Goal: Information Seeking & Learning: Learn about a topic

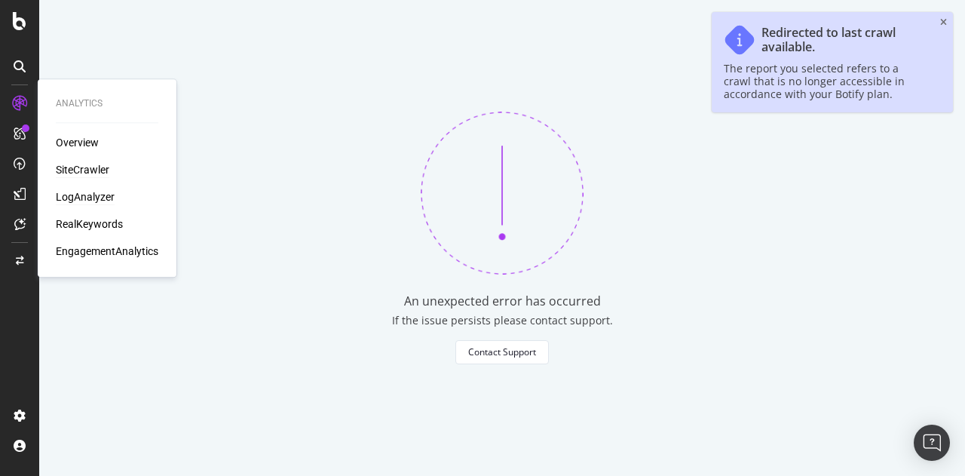
click at [90, 197] on div "LogAnalyzer" at bounding box center [85, 196] width 59 height 15
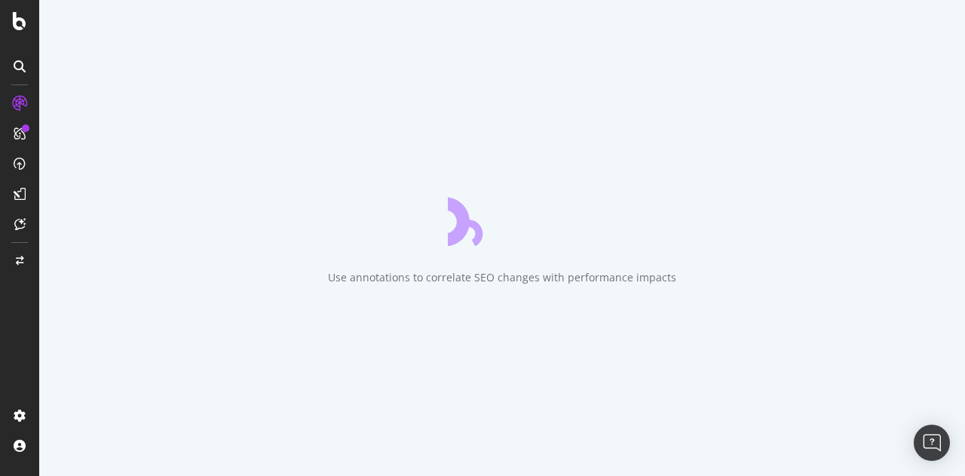
click at [941, 19] on div "Use annotations to correlate SEO changes with performance impacts" at bounding box center [502, 238] width 926 height 476
click at [945, 209] on div "Save time by scheduling automated report emails to different team members based…" at bounding box center [502, 238] width 926 height 476
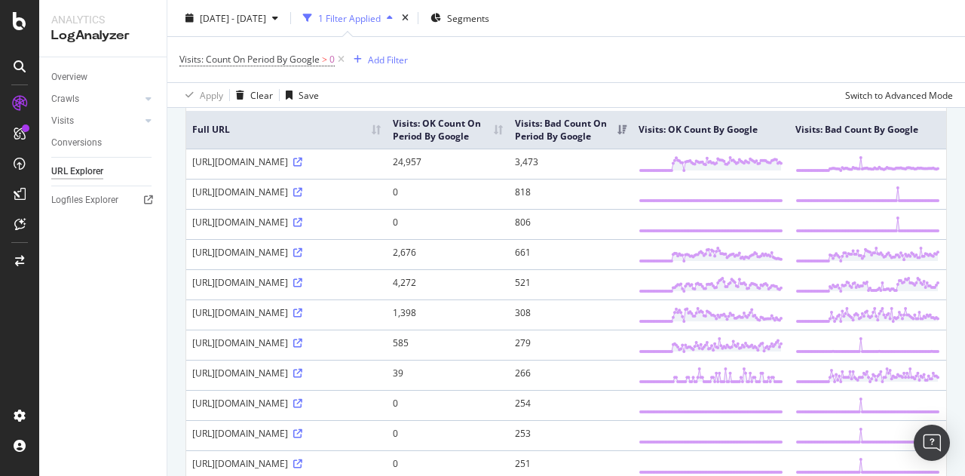
scroll to position [133, 0]
drag, startPoint x: 645, startPoint y: 139, endPoint x: 740, endPoint y: 145, distance: 95.2
click at [740, 145] on th "Visits: OK Count By Google" at bounding box center [710, 128] width 157 height 38
drag, startPoint x: 800, startPoint y: 132, endPoint x: 899, endPoint y: 150, distance: 100.4
click at [899, 147] on th "Visits: Bad Count By Google" at bounding box center [867, 128] width 157 height 38
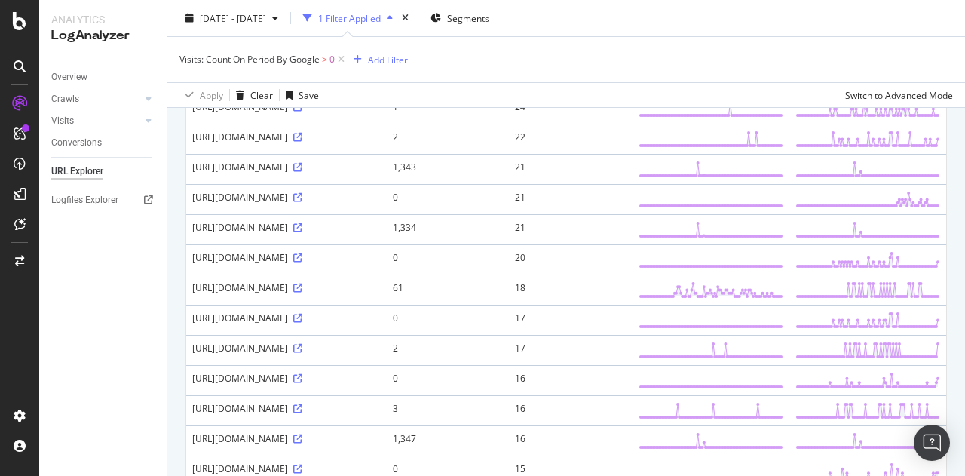
scroll to position [1031, 0]
drag, startPoint x: 335, startPoint y: 309, endPoint x: 270, endPoint y: 264, distance: 79.7
click at [270, 264] on tbody "[URL][DOMAIN_NAME] 24,957 3,473 [URL][DOMAIN_NAME] 0 818 [URL][DOMAIN_NAME] 0 8…" at bounding box center [566, 2] width 760 height 1508
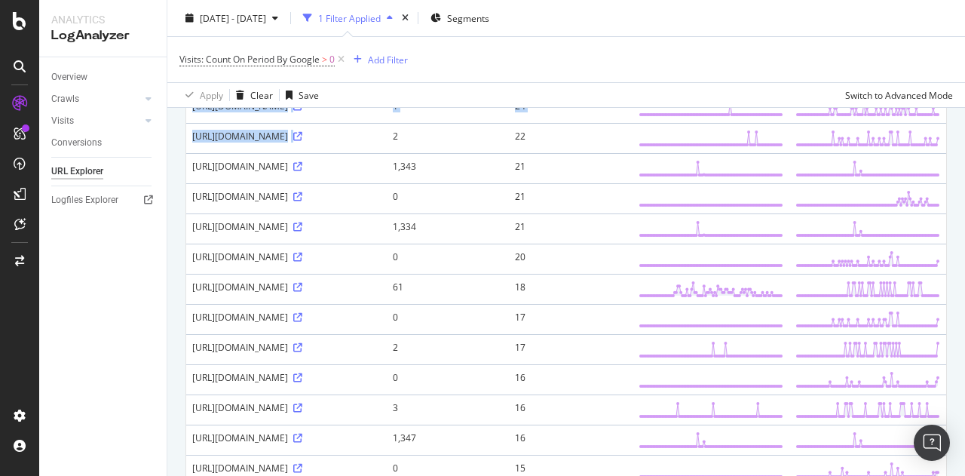
drag, startPoint x: 401, startPoint y: 344, endPoint x: 185, endPoint y: 320, distance: 217.7
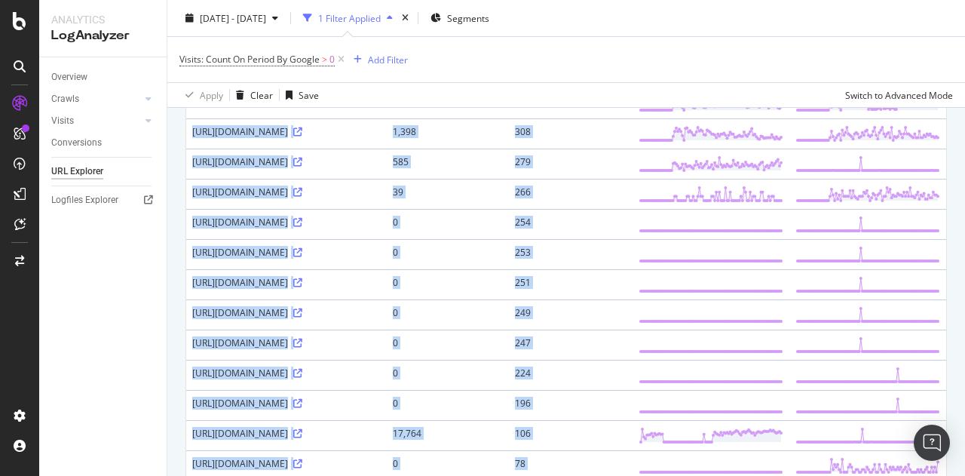
scroll to position [160, 0]
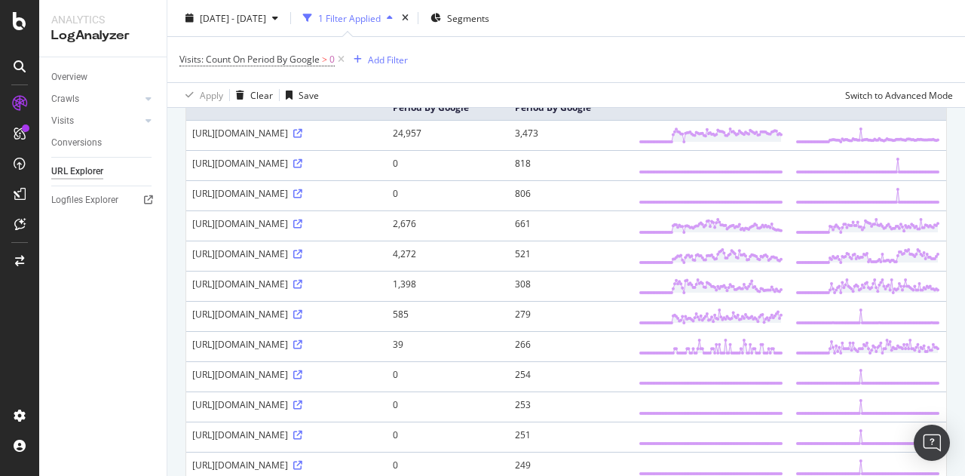
click at [669, 60] on div "Visits: Count On Period By Google > 0 Add Filter" at bounding box center [565, 59] width 773 height 45
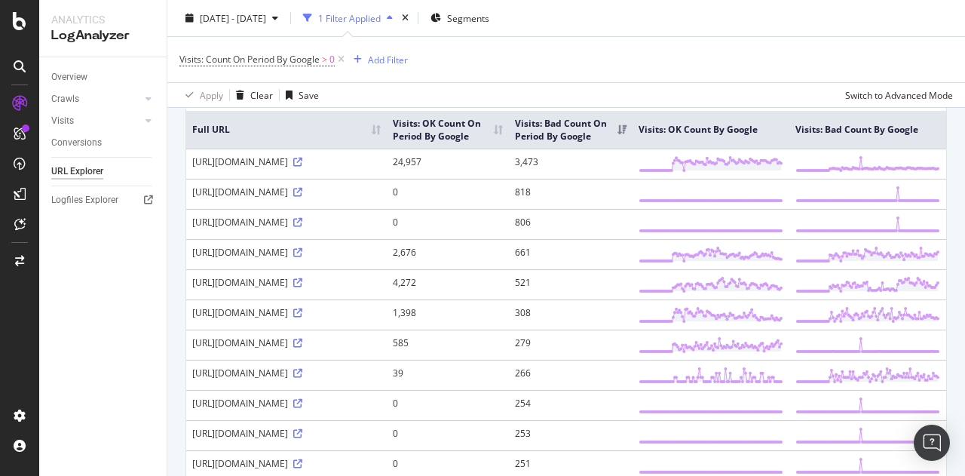
scroll to position [133, 0]
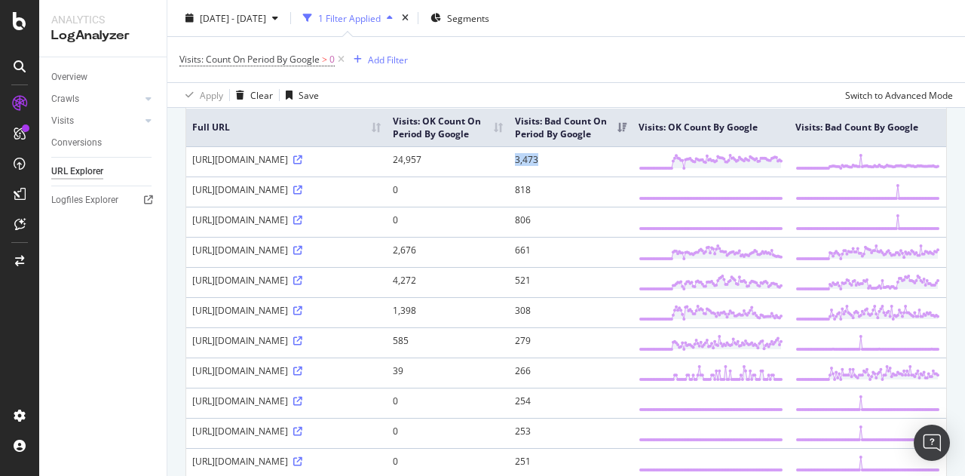
drag, startPoint x: 541, startPoint y: 185, endPoint x: 572, endPoint y: 186, distance: 30.9
click at [572, 176] on td "3,473" at bounding box center [571, 161] width 124 height 30
drag, startPoint x: 553, startPoint y: 218, endPoint x: 537, endPoint y: 216, distance: 16.7
click at [537, 207] on td "818" at bounding box center [571, 191] width 124 height 30
click at [549, 237] on td "806" at bounding box center [571, 222] width 124 height 30
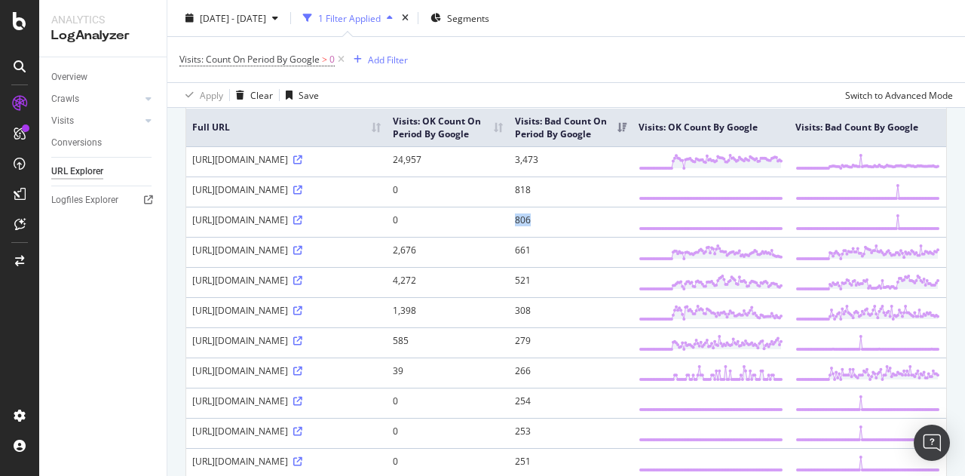
click at [549, 237] on td "806" at bounding box center [571, 222] width 124 height 30
click at [553, 267] on td "661" at bounding box center [571, 252] width 124 height 30
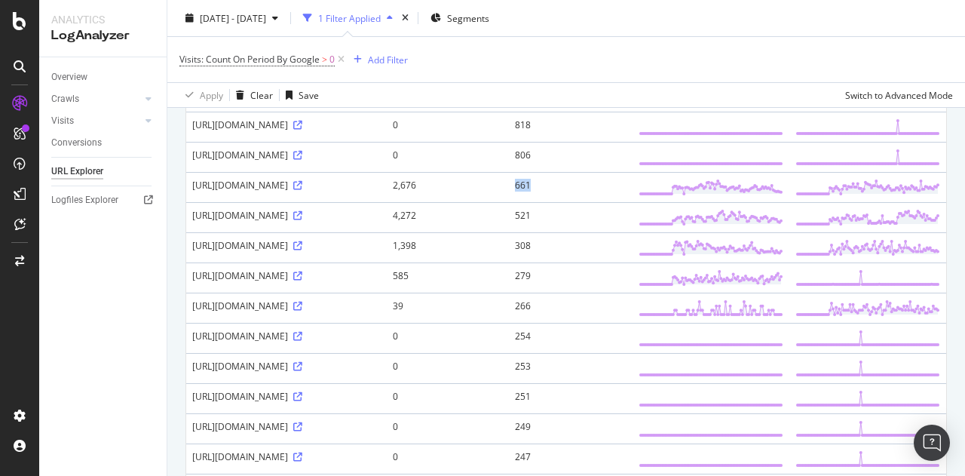
scroll to position [201, 0]
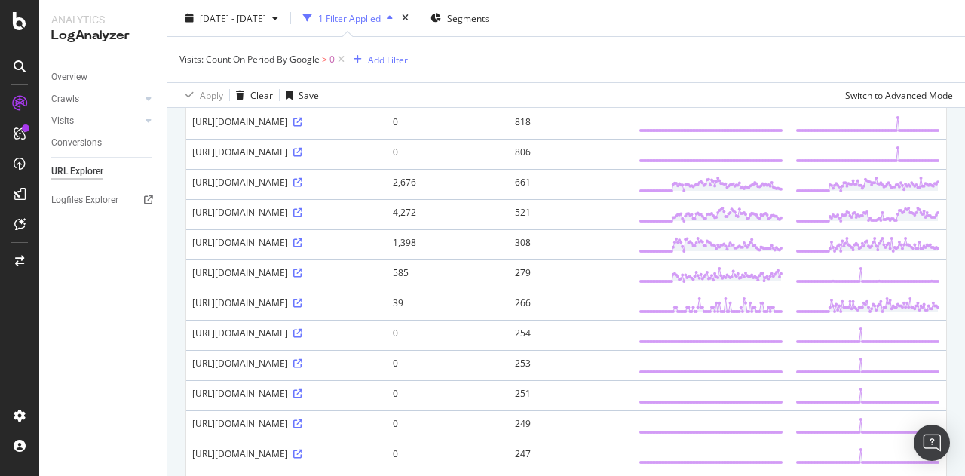
click at [548, 229] on td "521" at bounding box center [571, 214] width 124 height 30
click at [550, 259] on td "308" at bounding box center [571, 244] width 124 height 30
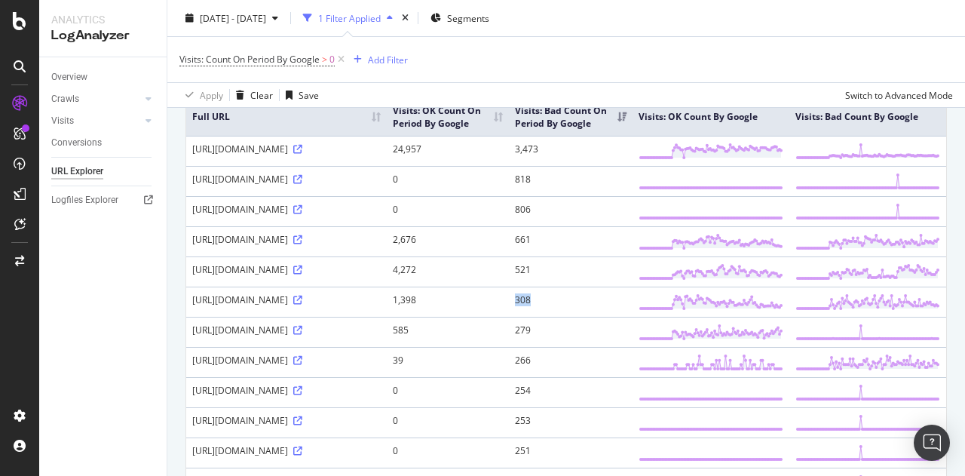
scroll to position [135, 0]
